Goal: Contribute content: Add original content to the website for others to see

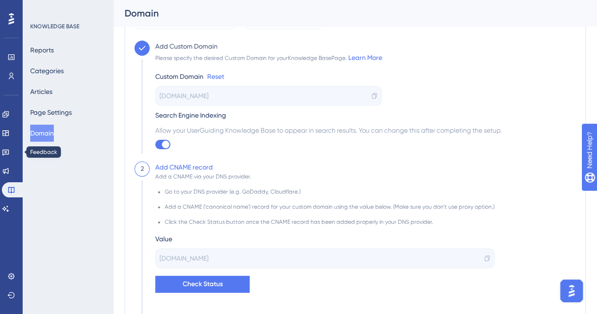
scroll to position [33, 0]
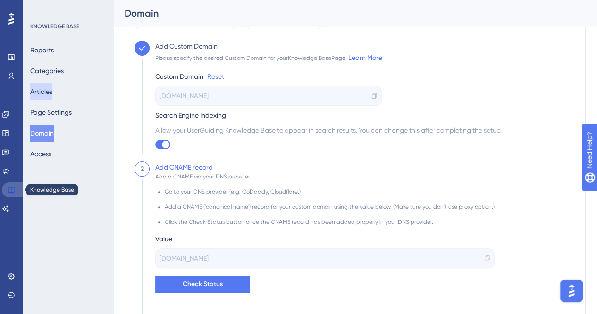
drag, startPoint x: 14, startPoint y: 186, endPoint x: 53, endPoint y: 93, distance: 100.6
click at [14, 186] on icon at bounding box center [12, 190] width 8 height 8
click at [51, 95] on button "Articles" at bounding box center [41, 91] width 22 height 17
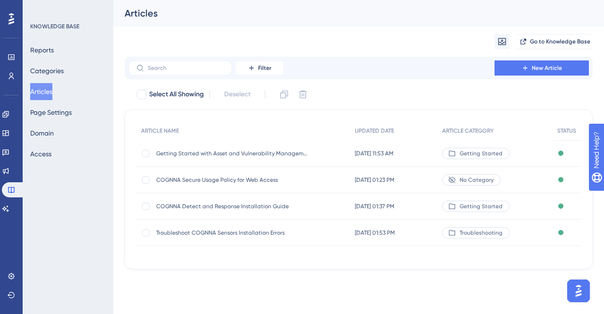
click at [215, 150] on span "Getting Started with Asset and Vulnerability Management" at bounding box center [231, 154] width 151 height 8
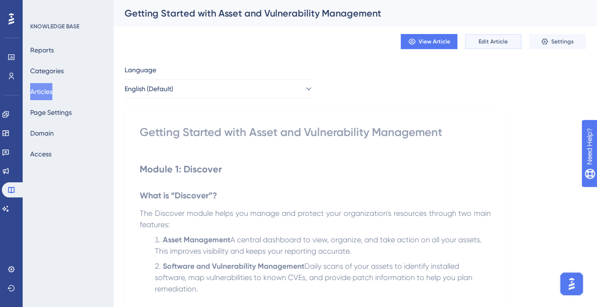
click at [502, 42] on span "Edit Article" at bounding box center [492, 42] width 29 height 8
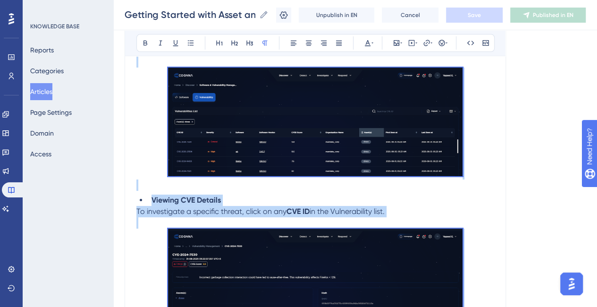
scroll to position [2027, 0]
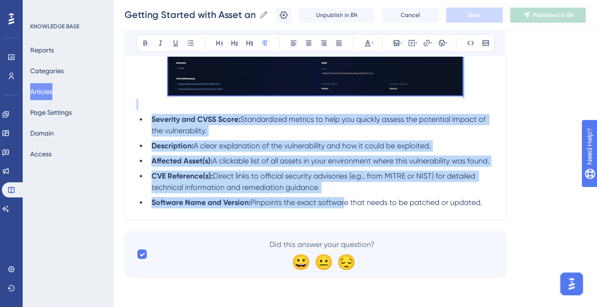
drag, startPoint x: 140, startPoint y: 208, endPoint x: 513, endPoint y: 214, distance: 373.1
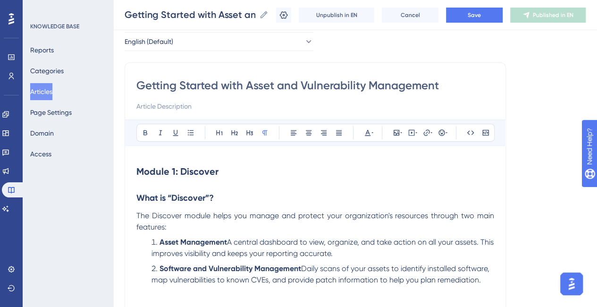
scroll to position [1, 0]
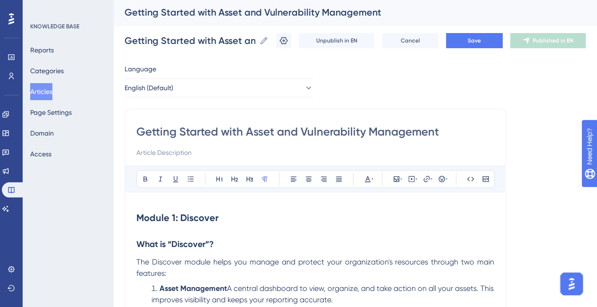
click at [347, 131] on input "Getting Started with Asset and Vulnerability Management" at bounding box center [314, 131] width 357 height 15
type input "Getting Started with Asset and Management"
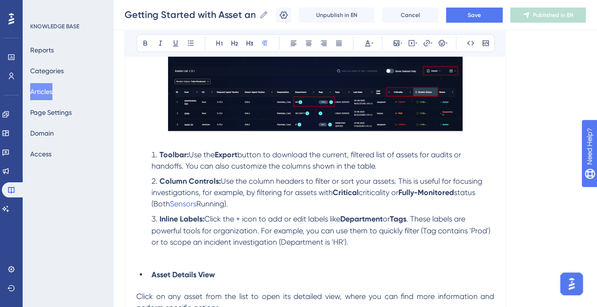
scroll to position [674, 0]
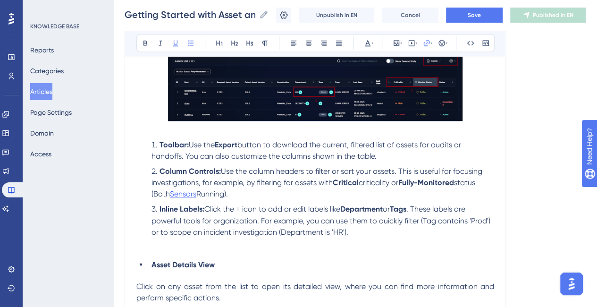
click at [183, 193] on span "Sensors" at bounding box center [183, 193] width 26 height 9
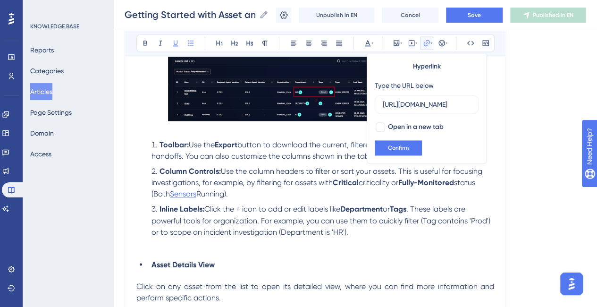
scroll to position [0, 303]
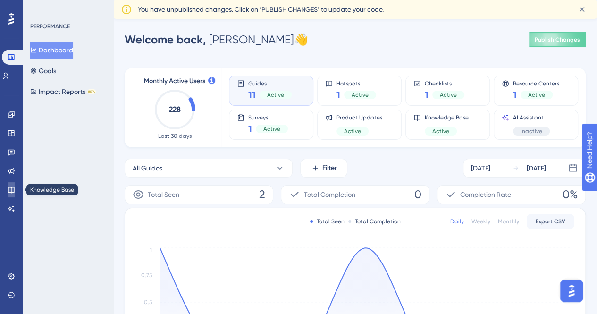
click at [14, 191] on icon at bounding box center [11, 190] width 6 height 6
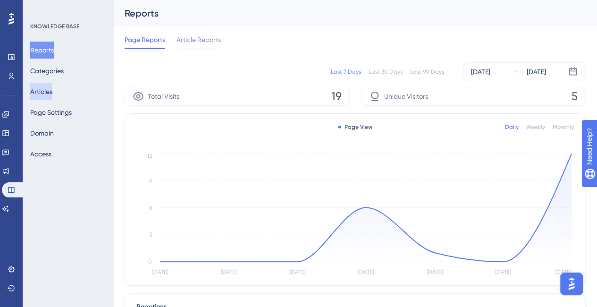
click at [46, 97] on button "Articles" at bounding box center [41, 91] width 22 height 17
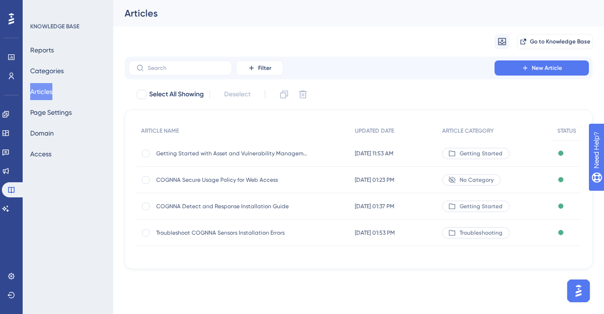
click at [254, 150] on span "Getting Started with Asset and Vulnerability Management" at bounding box center [231, 154] width 151 height 8
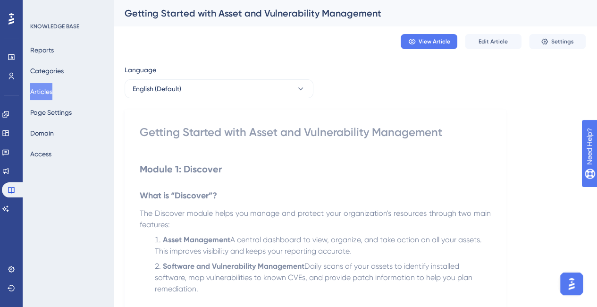
click at [335, 131] on div "Getting Started with Asset and Vulnerability Management" at bounding box center [315, 132] width 351 height 15
click at [502, 38] on span "Edit Article" at bounding box center [492, 42] width 29 height 8
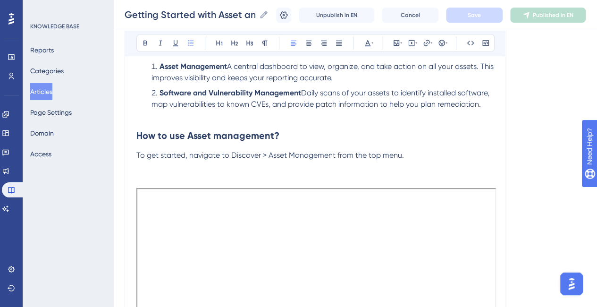
scroll to position [6, 0]
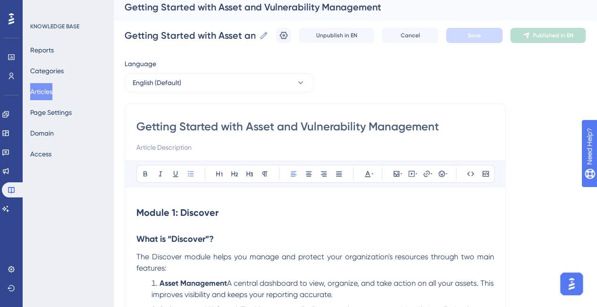
click at [324, 132] on input "Getting Started with Asset and Vulnerability Management" at bounding box center [314, 126] width 357 height 15
type input "Getting Started with Asset and Management"
click at [290, 127] on input "Getting Started with Asset and Management" at bounding box center [314, 126] width 357 height 15
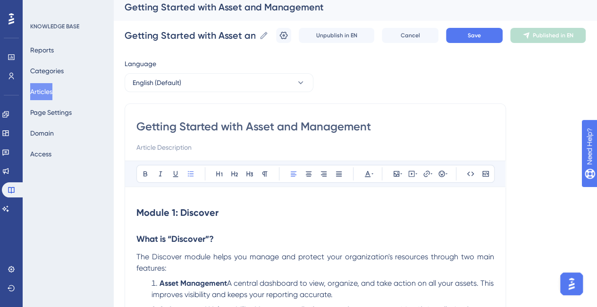
click at [290, 127] on input "Getting Started with Asset and Management" at bounding box center [314, 126] width 357 height 15
type input "Getting Started with Asset Management"
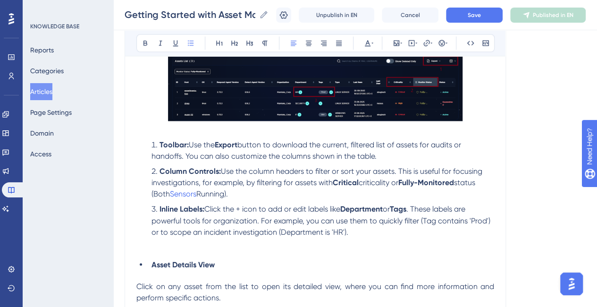
scroll to position [682, 0]
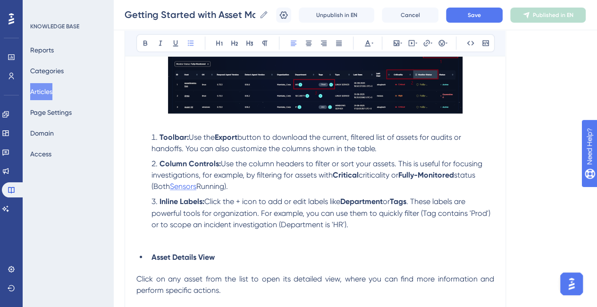
type input "Getting Started with Asset Management"
click at [187, 184] on span "Sensors" at bounding box center [183, 186] width 26 height 9
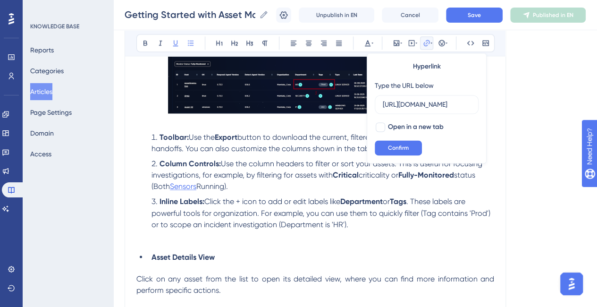
scroll to position [0, 303]
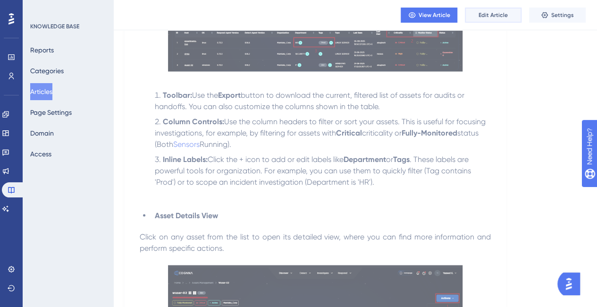
click at [501, 13] on span "Edit Article" at bounding box center [492, 15] width 29 height 8
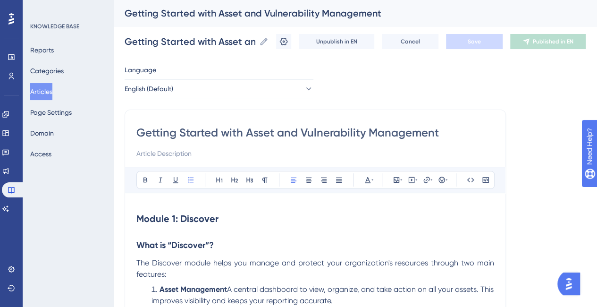
click at [348, 133] on input "Getting Started with Asset and Vulnerability Management" at bounding box center [314, 132] width 357 height 15
type input "Getting Started with Asset and Management"
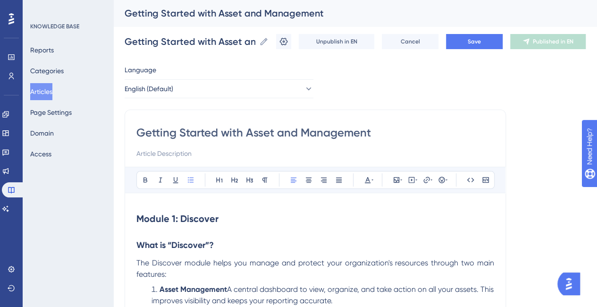
click at [277, 134] on input "Getting Started with Asset and Management" at bounding box center [314, 132] width 357 height 15
click at [285, 133] on input "Getting Started with Asset and Management" at bounding box center [314, 132] width 357 height 15
type input "Getting Started with Asset Management"
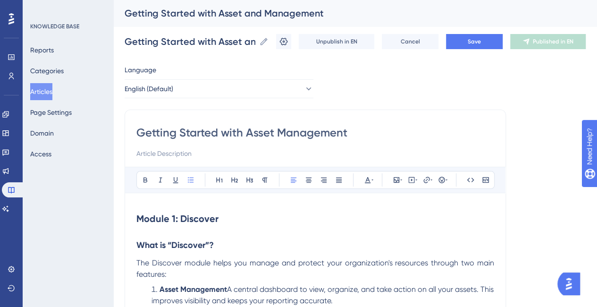
type input "Getting Started with Asset Management"
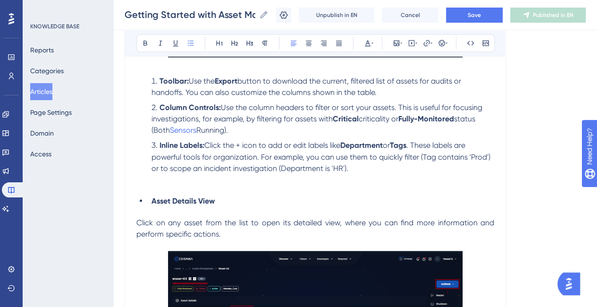
scroll to position [735, 0]
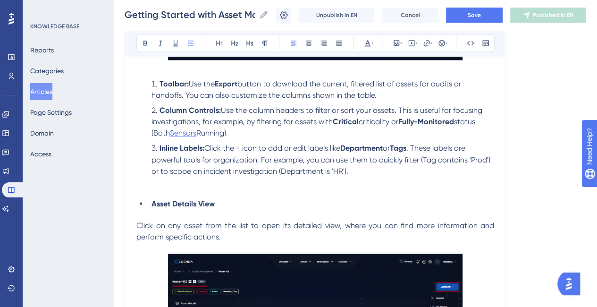
type input "Getting Started with Asset Management"
click at [179, 132] on span "Sensors" at bounding box center [183, 132] width 26 height 9
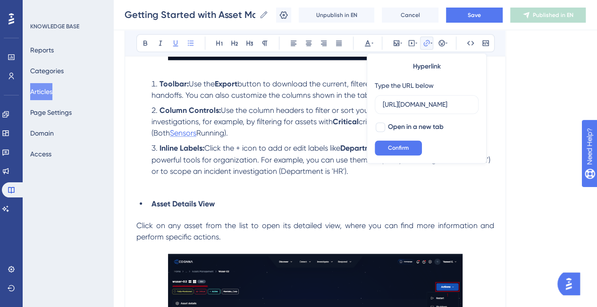
scroll to position [0, 303]
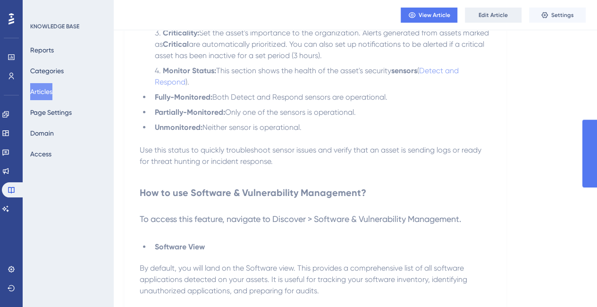
click at [484, 17] on span "Edit Article" at bounding box center [492, 15] width 29 height 8
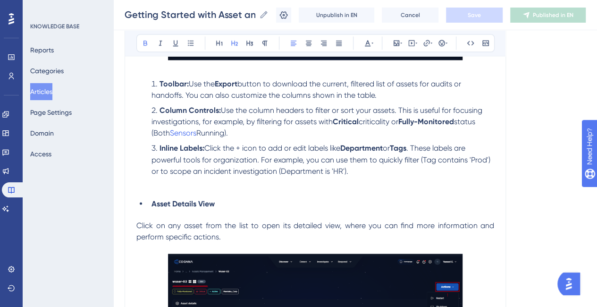
click at [201, 129] on span "Running)." at bounding box center [212, 132] width 32 height 9
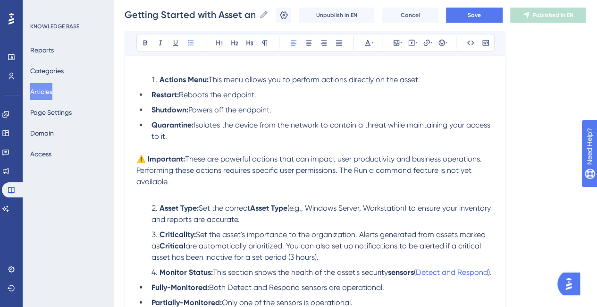
scroll to position [1096, 0]
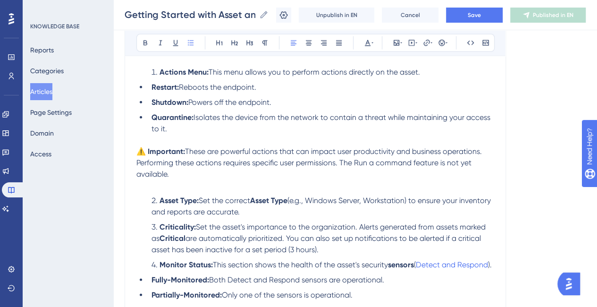
drag, startPoint x: 418, startPoint y: 263, endPoint x: 421, endPoint y: 293, distance: 29.8
click at [416, 263] on span "(" at bounding box center [415, 264] width 2 height 9
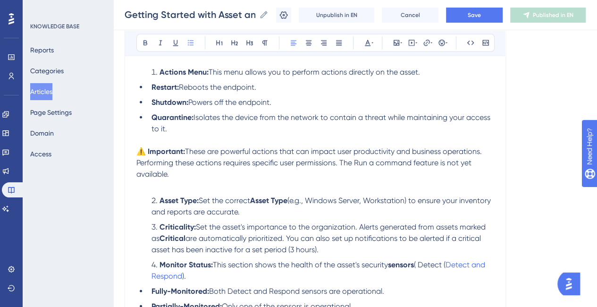
click at [445, 262] on span "( Detect (" at bounding box center [430, 264] width 32 height 9
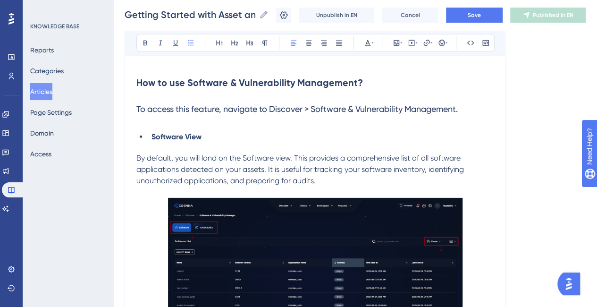
scroll to position [1386, 0]
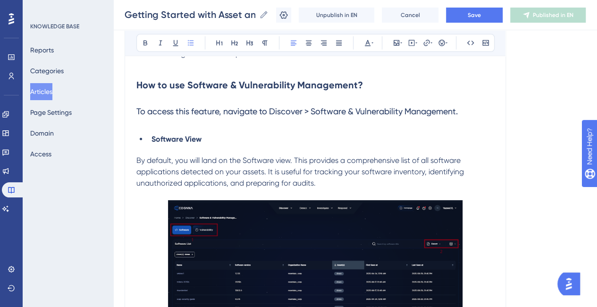
drag, startPoint x: 133, startPoint y: 89, endPoint x: 194, endPoint y: 125, distance: 71.4
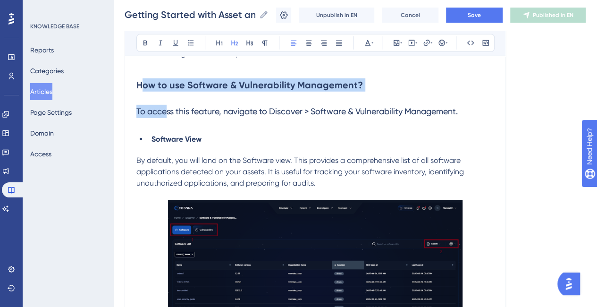
drag, startPoint x: 143, startPoint y: 85, endPoint x: 164, endPoint y: 119, distance: 39.4
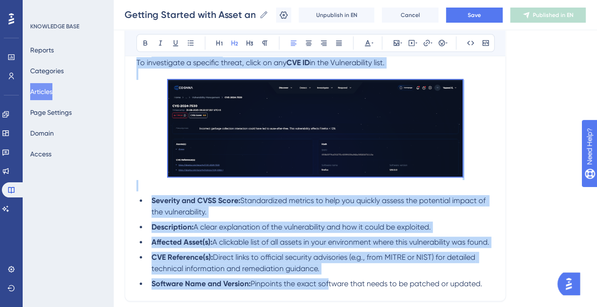
scroll to position [2027, 0]
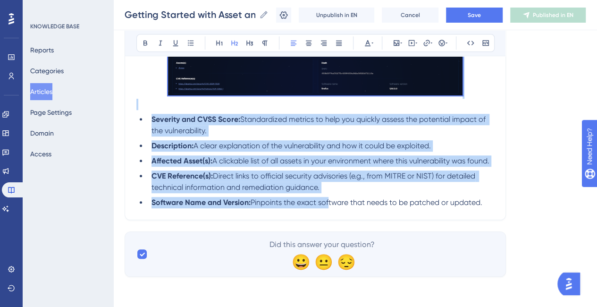
drag, startPoint x: 137, startPoint y: 93, endPoint x: 329, endPoint y: 335, distance: 309.2
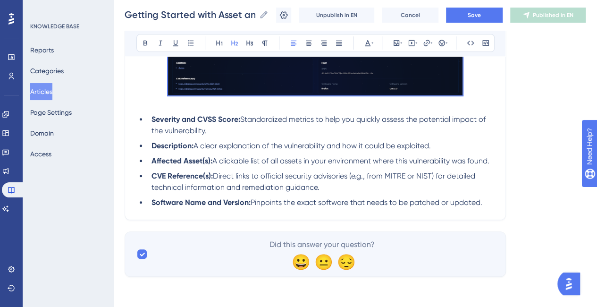
scroll to position [2018, 0]
click at [366, 193] on li "CVE Reference(s): Direct links to official security advisories (e.g., from MITR…" at bounding box center [321, 181] width 346 height 23
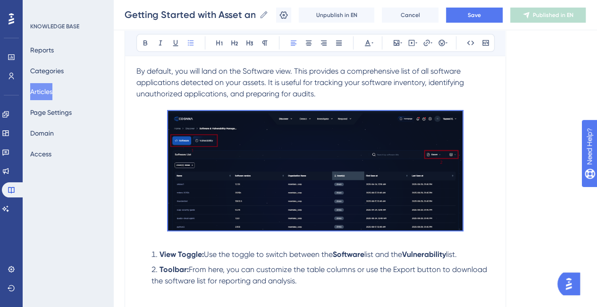
scroll to position [1383, 0]
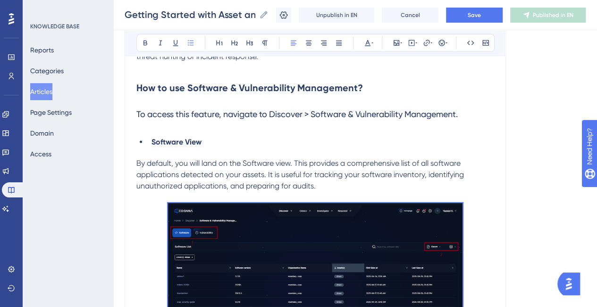
drag, startPoint x: 487, startPoint y: 212, endPoint x: 121, endPoint y: 94, distance: 384.8
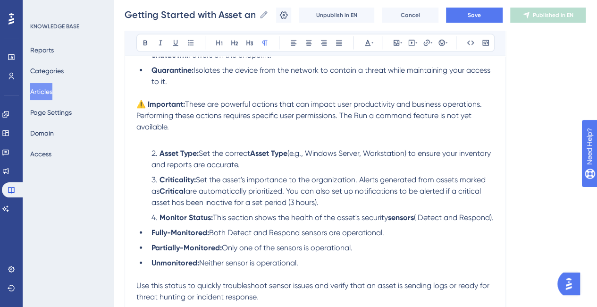
scroll to position [1133, 0]
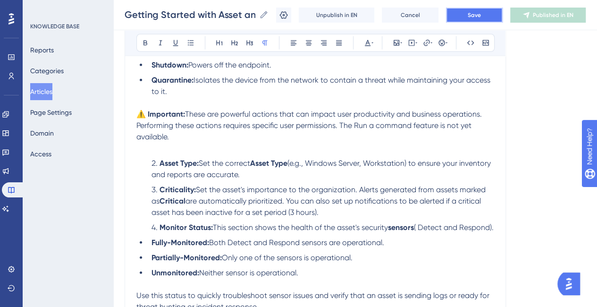
click at [481, 14] on span "Save" at bounding box center [473, 15] width 13 height 8
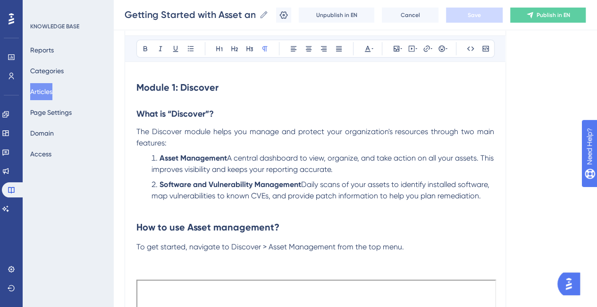
scroll to position [0, 0]
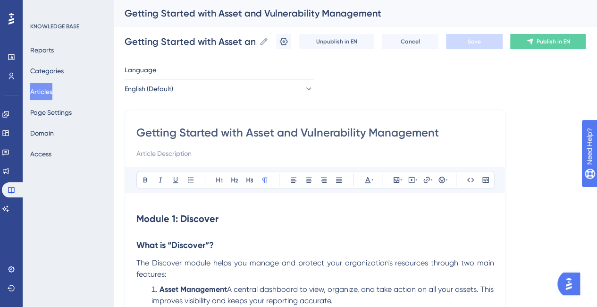
click at [347, 132] on input "Getting Started with Asset and Vulnerability Management" at bounding box center [314, 132] width 357 height 15
type input "Getting Started with Asset Management"
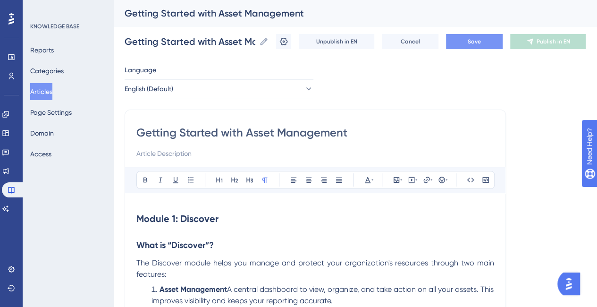
type input "Getting Started with Asset Management"
click at [488, 44] on button "Save" at bounding box center [474, 41] width 57 height 15
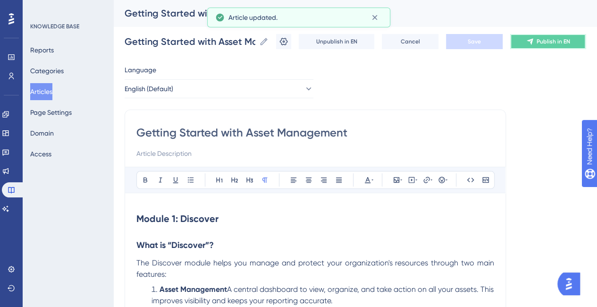
click at [556, 41] on span "Publish in EN" at bounding box center [552, 42] width 33 height 8
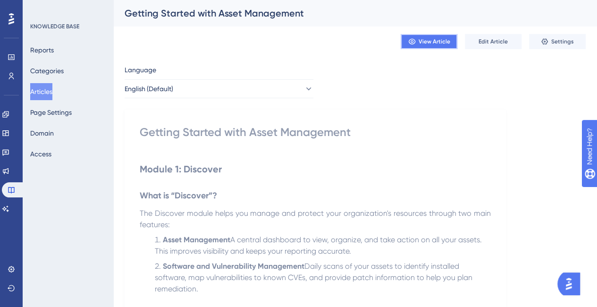
click at [423, 45] on span "View Article" at bounding box center [434, 42] width 32 height 8
